Goal: Task Accomplishment & Management: Complete application form

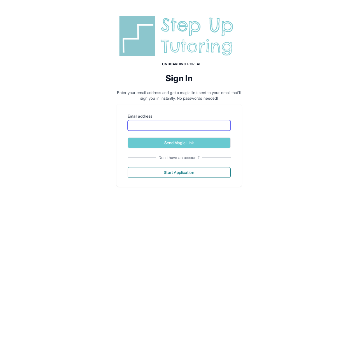
click at [174, 131] on input "Email address" at bounding box center [179, 125] width 103 height 11
type input "**********"
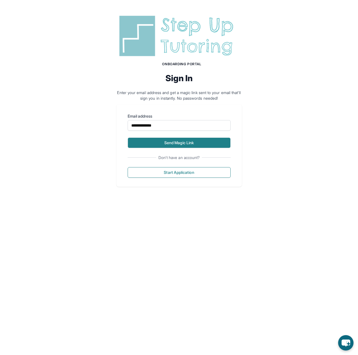
click at [176, 145] on button "Send Magic Link" at bounding box center [179, 143] width 103 height 11
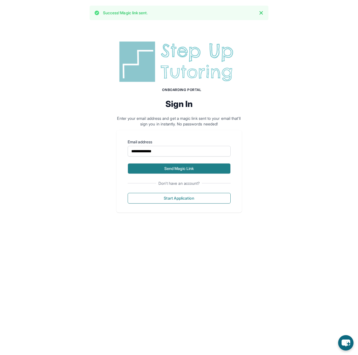
click at [181, 170] on button "Send Magic Link" at bounding box center [179, 168] width 103 height 11
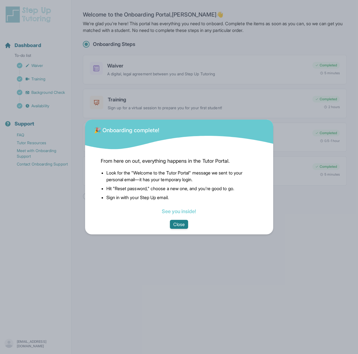
click at [180, 225] on button "Close" at bounding box center [179, 224] width 18 height 9
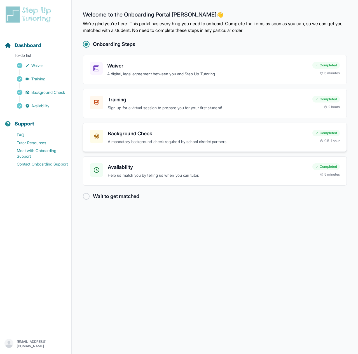
click at [152, 138] on div "Background Check A mandatory background check required by school district partn…" at bounding box center [208, 137] width 200 height 15
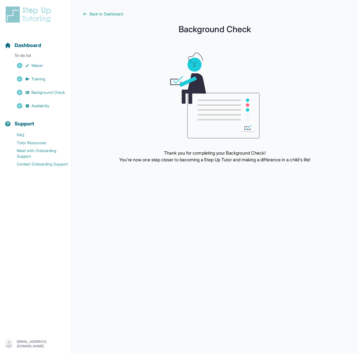
click at [186, 153] on p "Thank you for completing your Background Check!" at bounding box center [215, 153] width 192 height 7
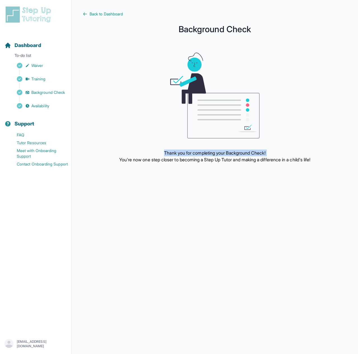
click at [186, 153] on p "Thank you for completing your Background Check!" at bounding box center [215, 153] width 192 height 7
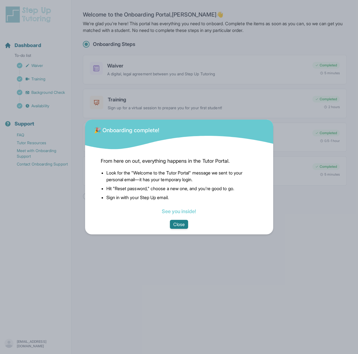
click at [179, 226] on button "Close" at bounding box center [179, 224] width 18 height 9
